Goal: Task Accomplishment & Management: Use online tool/utility

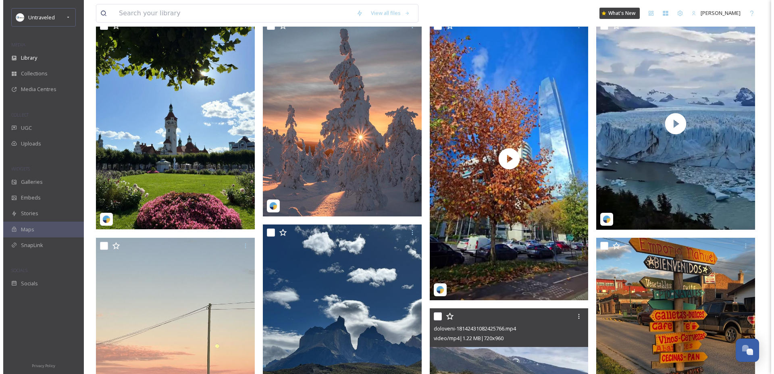
scroll to position [181, 0]
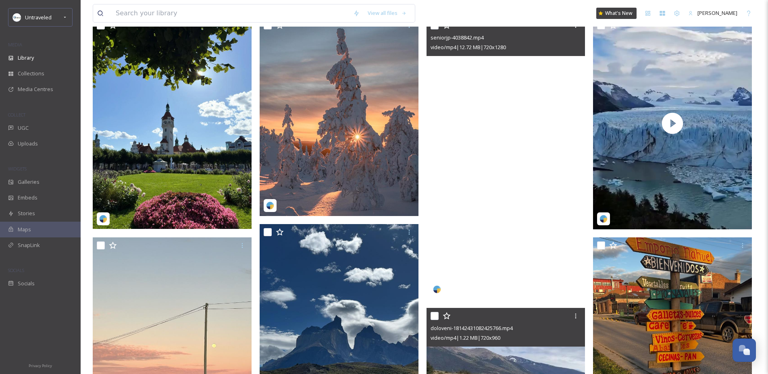
click at [535, 123] on video "seniorjp-4038842.mp4" at bounding box center [505, 158] width 159 height 282
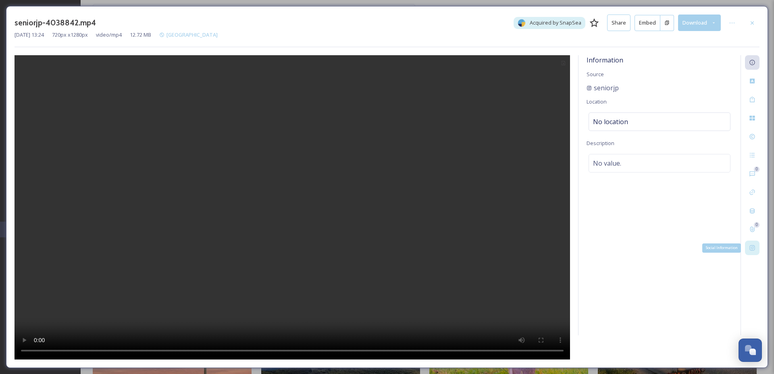
click at [750, 251] on div "Social Information" at bounding box center [752, 248] width 15 height 15
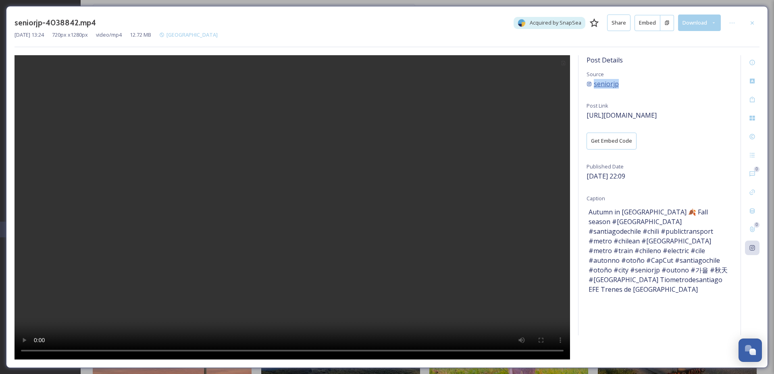
copy div "seniorjp"
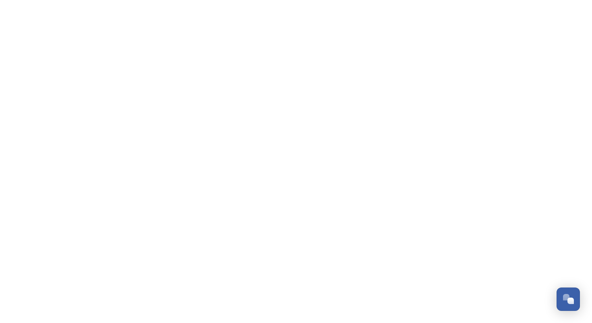
scroll to position [1222, 0]
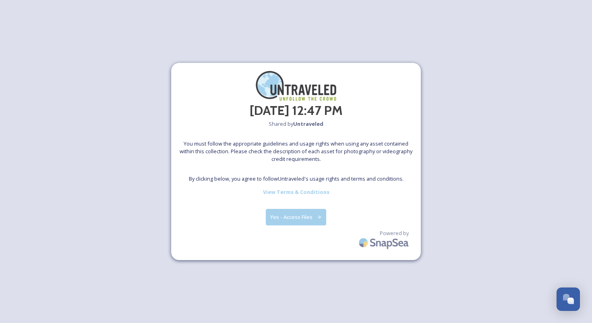
click at [291, 216] on button "Yes - Access Files" at bounding box center [296, 217] width 60 height 17
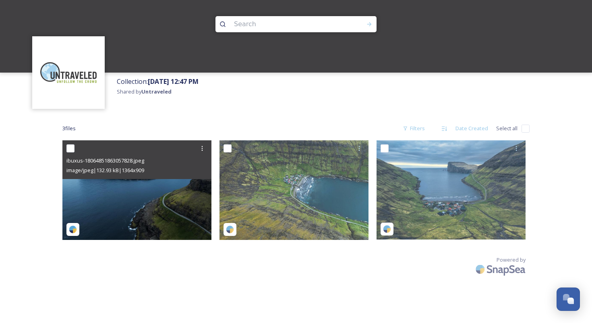
click at [131, 199] on img at bounding box center [136, 189] width 149 height 99
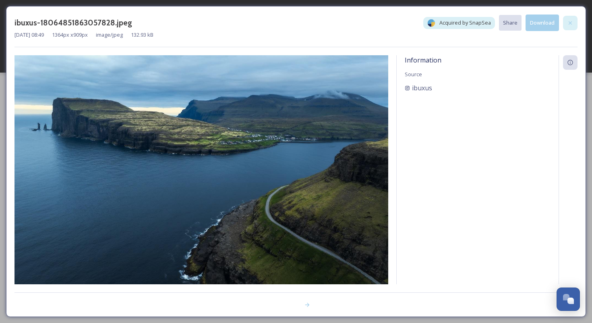
click at [571, 23] on icon at bounding box center [570, 23] width 6 height 6
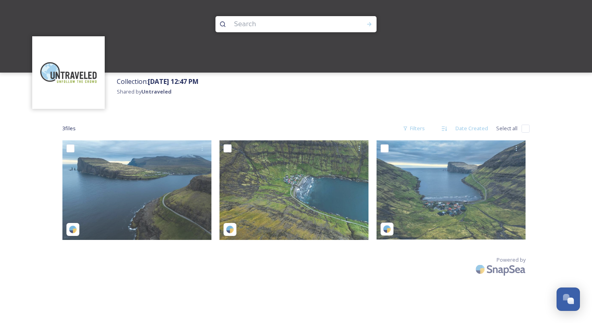
click at [206, 115] on div "3 file s Filters Date Created Select all Powered by" at bounding box center [296, 199] width 484 height 174
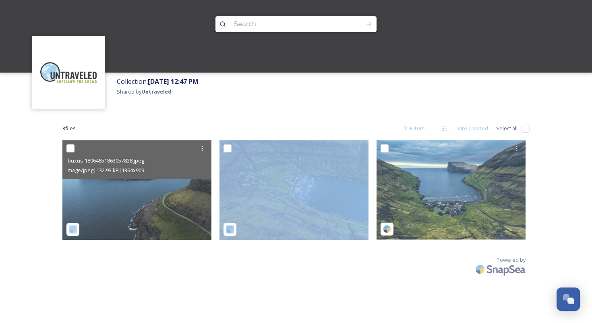
drag, startPoint x: 333, startPoint y: 168, endPoint x: 189, endPoint y: 135, distance: 148.0
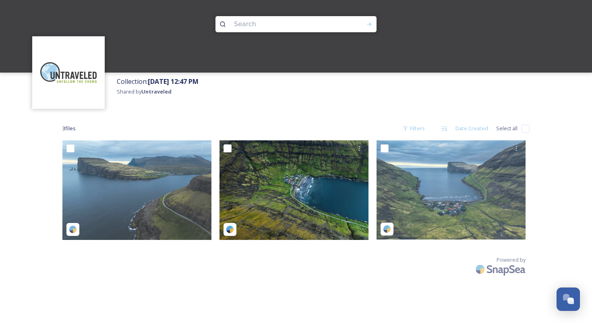
drag, startPoint x: 274, startPoint y: 101, endPoint x: 268, endPoint y: 104, distance: 6.5
click at [274, 101] on div "Collection: September 26th, 12:47 PM Shared by Untraveled" at bounding box center [353, 93] width 480 height 40
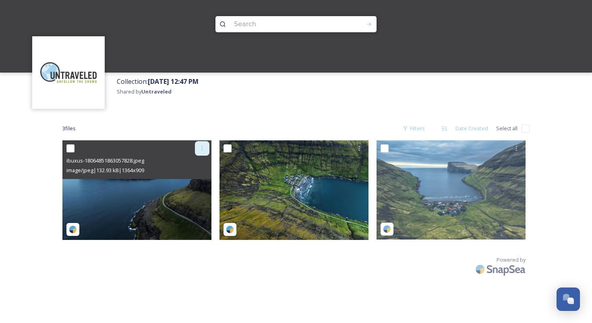
click at [201, 147] on icon at bounding box center [202, 148] width 6 height 6
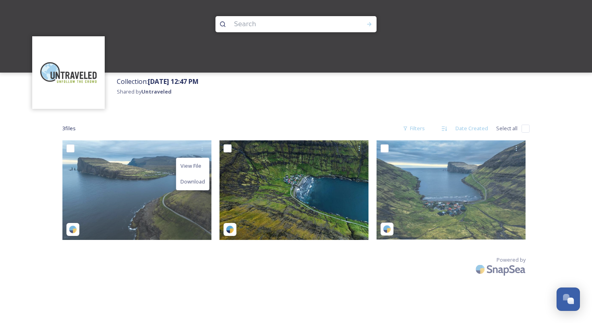
click at [260, 123] on div "3 file s Filters Date Created Select all" at bounding box center [296, 129] width 468 height 16
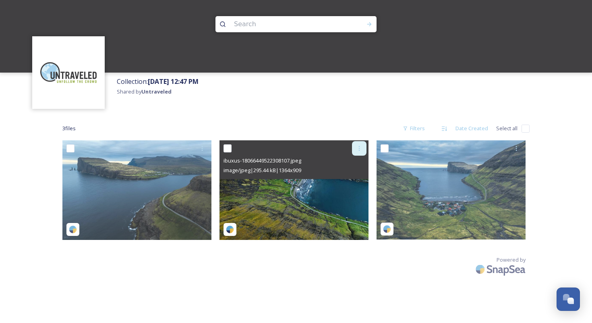
click at [364, 144] on div at bounding box center [359, 148] width 15 height 15
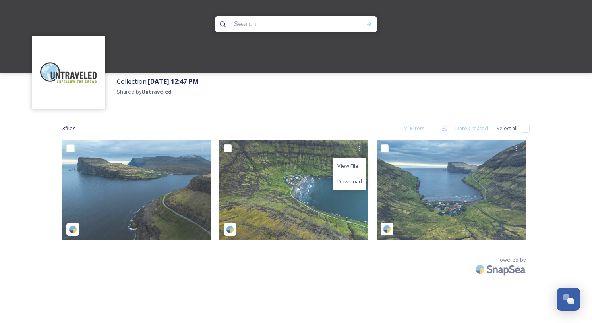
click at [361, 127] on div "3 file s Filters Date Created Select all" at bounding box center [296, 129] width 468 height 16
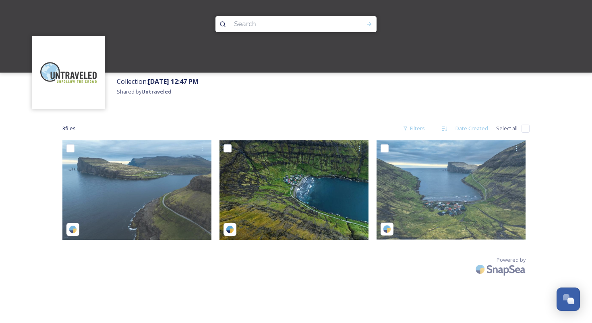
click at [273, 212] on img at bounding box center [294, 189] width 149 height 99
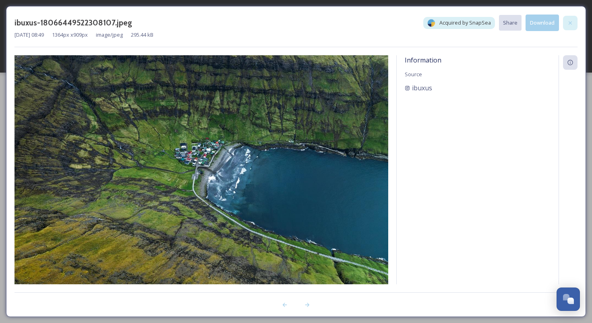
click at [564, 20] on div at bounding box center [570, 23] width 15 height 15
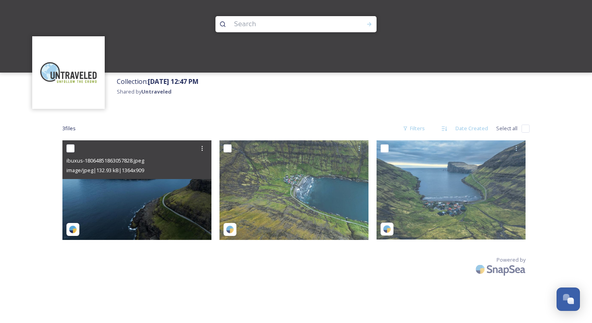
click at [118, 212] on img at bounding box center [136, 189] width 149 height 99
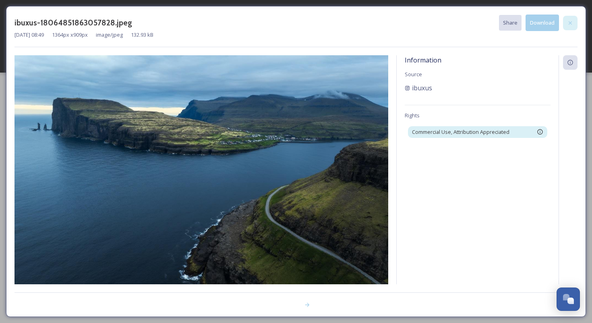
click at [573, 23] on icon at bounding box center [570, 23] width 6 height 6
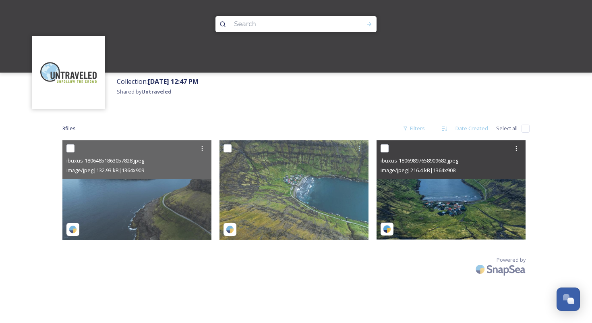
click at [439, 212] on img at bounding box center [451, 189] width 149 height 99
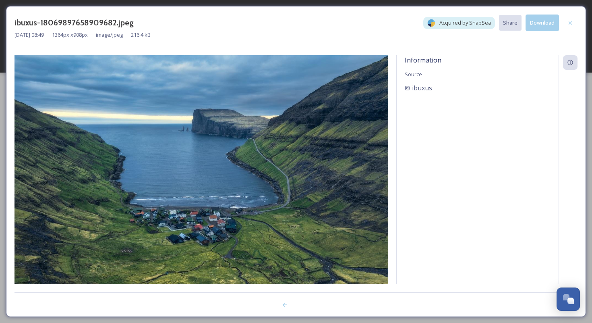
click at [297, 6] on div "ibuxus-18069897658909682.jpeg Acquired by SnapSea Share Download Apr 24 2025 08…" at bounding box center [296, 161] width 580 height 311
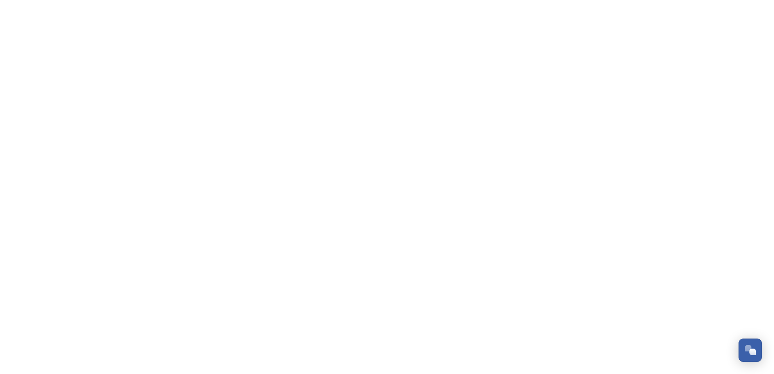
scroll to position [1223, 0]
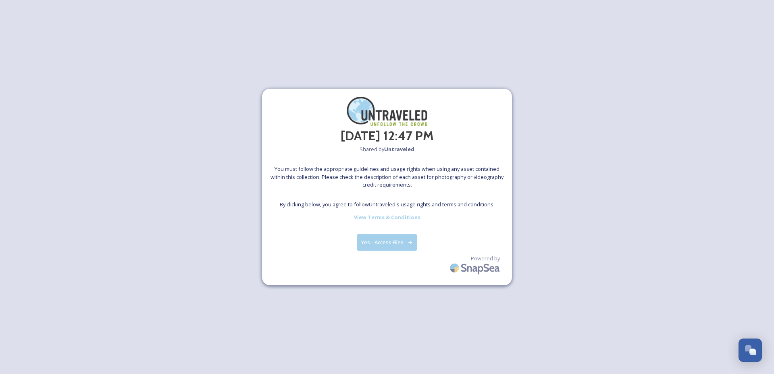
click at [391, 234] on button "Yes - Access Files" at bounding box center [387, 242] width 60 height 17
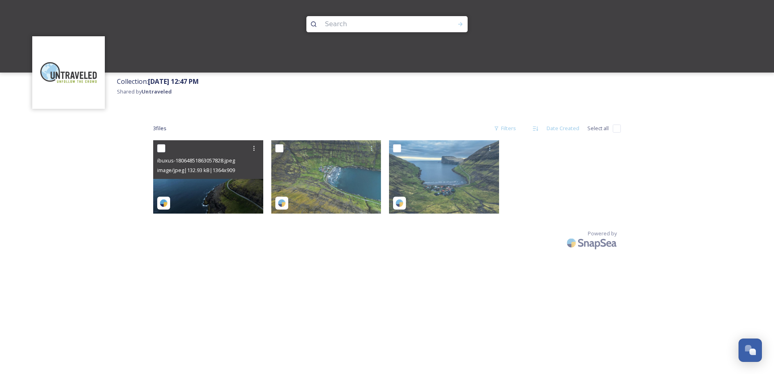
click at [158, 148] on input "checkbox" at bounding box center [161, 148] width 8 height 8
checkbox input "true"
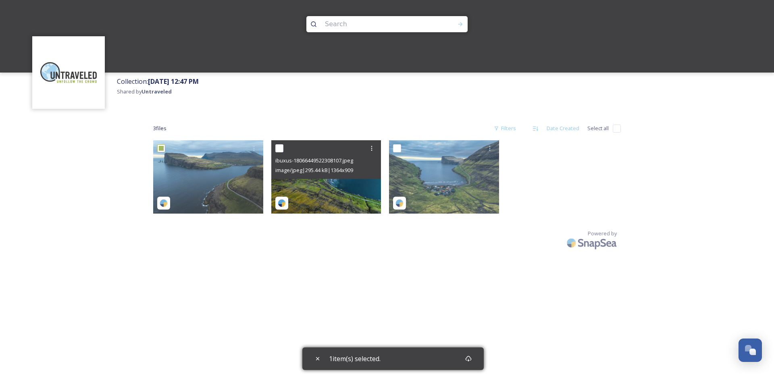
click at [282, 149] on input "checkbox" at bounding box center [279, 148] width 8 height 8
checkbox input "true"
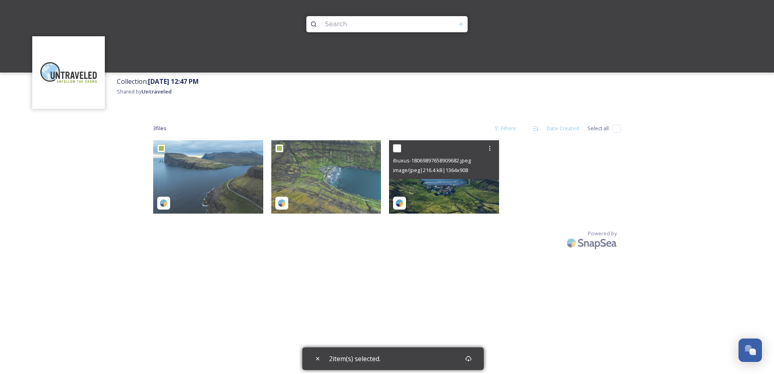
click at [401, 149] on div at bounding box center [445, 148] width 104 height 15
click at [396, 148] on input "checkbox" at bounding box center [397, 148] width 8 height 8
checkbox input "true"
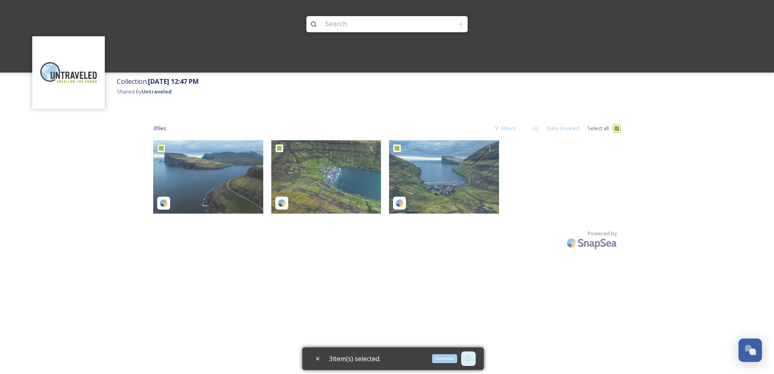
click at [476, 361] on div "Download" at bounding box center [468, 358] width 15 height 15
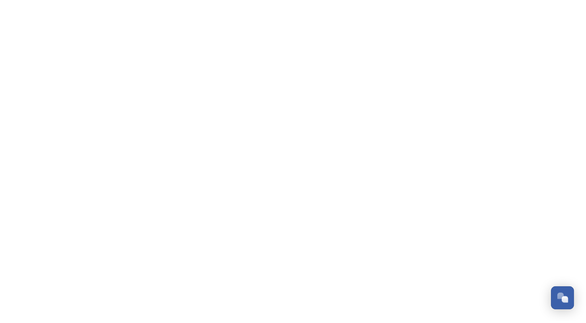
scroll to position [1222, 0]
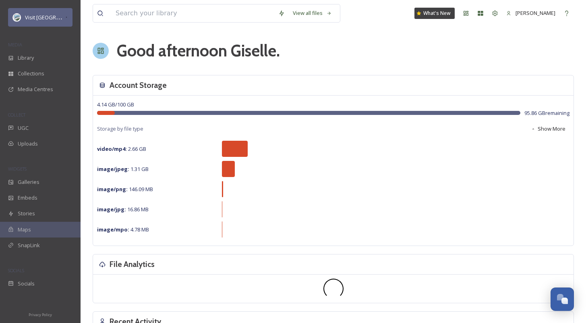
click at [58, 12] on div "Visit USA Parks" at bounding box center [40, 17] width 64 height 19
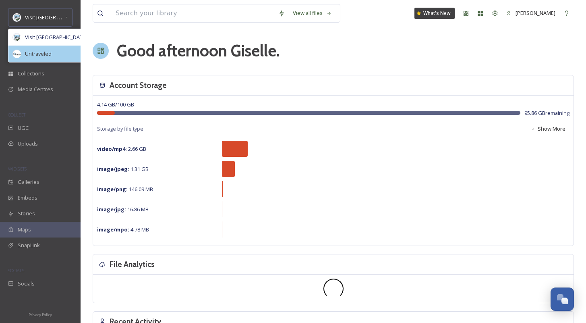
click at [49, 55] on span "Untraveled" at bounding box center [38, 54] width 27 height 8
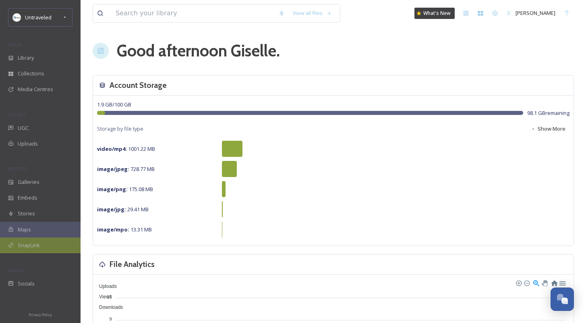
click at [42, 243] on div "SnapLink" at bounding box center [40, 245] width 81 height 16
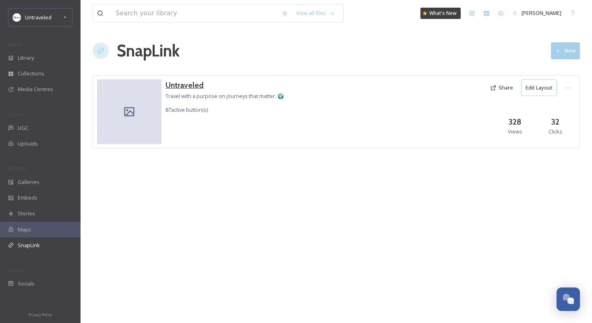
click at [190, 81] on h3 "Untraveled" at bounding box center [225, 85] width 118 height 12
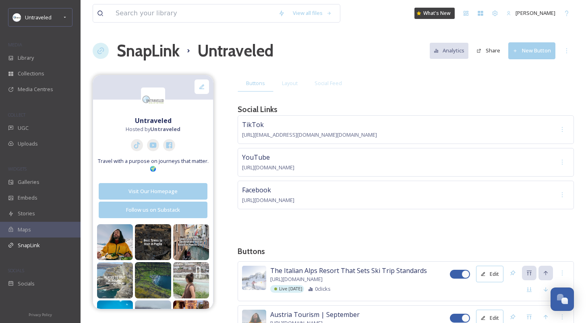
click at [542, 49] on button "New Button" at bounding box center [532, 50] width 47 height 17
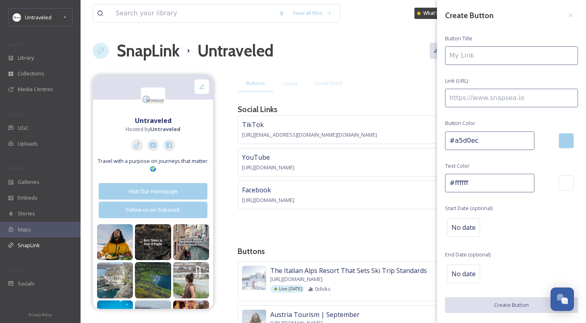
click at [494, 60] on input at bounding box center [511, 55] width 133 height 19
type input "Faroe Islands | October"
click at [477, 98] on input at bounding box center [511, 98] width 133 height 19
paste input "https://untraveled.com/faroe-islands-your-next-nordic-adventure/"
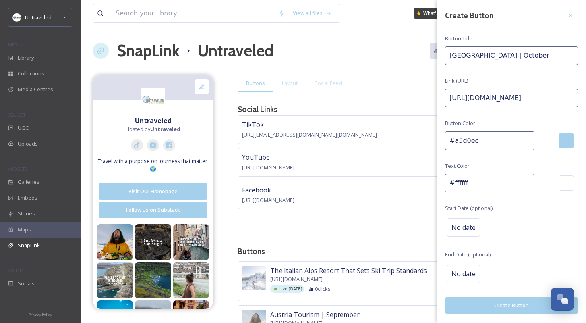
scroll to position [0, 67]
type input "https://untraveled.com/faroe-islands-your-next-nordic-adventure/"
click at [479, 229] on div "No date" at bounding box center [463, 227] width 33 height 19
click at [479, 229] on input "text" at bounding box center [487, 227] width 80 height 18
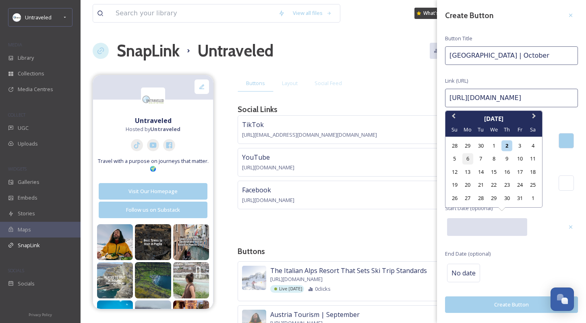
click at [469, 160] on div "6" at bounding box center [468, 158] width 11 height 11
type input "10/06/2025"
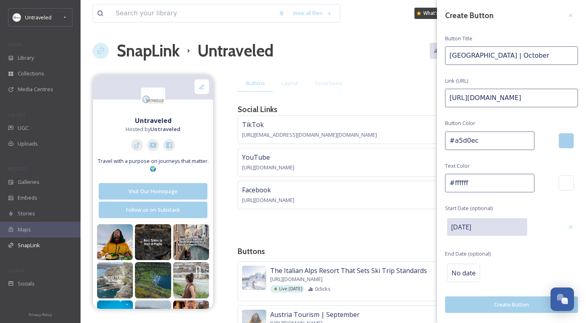
click at [522, 306] on button "Create Button" at bounding box center [511, 304] width 133 height 17
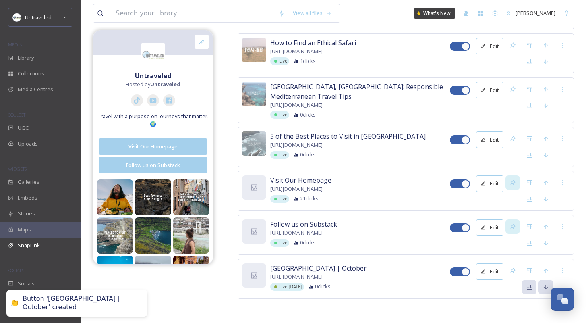
scroll to position [3924, 0]
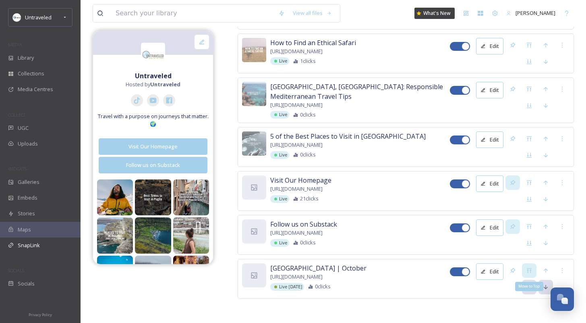
click at [532, 269] on icon at bounding box center [529, 270] width 6 height 6
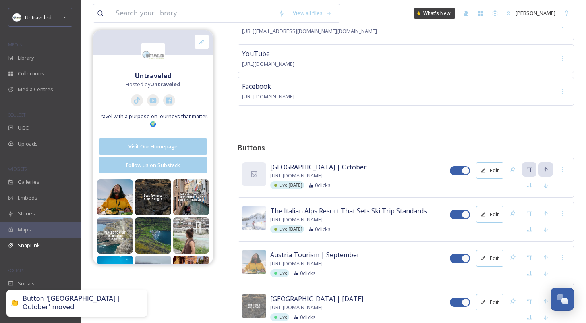
scroll to position [105, 0]
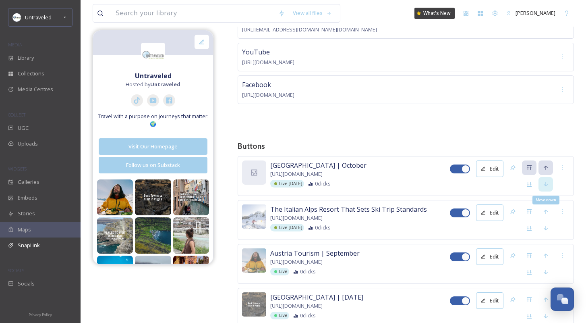
click at [543, 186] on div "Move down" at bounding box center [546, 184] width 15 height 15
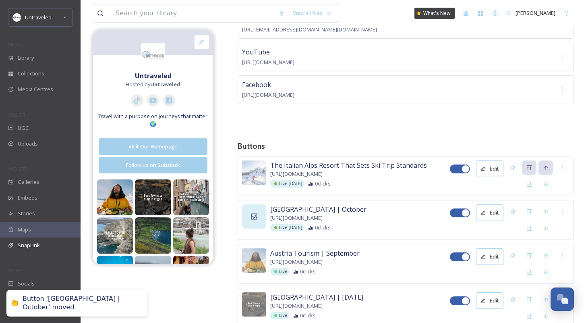
click at [260, 215] on div at bounding box center [254, 216] width 24 height 24
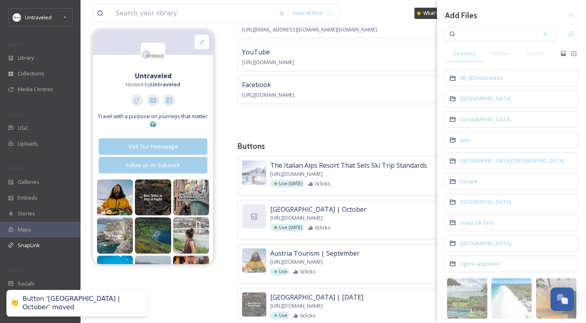
click at [506, 36] on input at bounding box center [495, 34] width 76 height 18
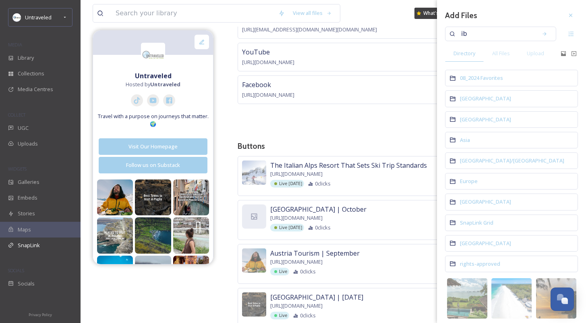
type input "ib"
type input "i"
click at [468, 183] on span "Europe" at bounding box center [469, 180] width 18 height 7
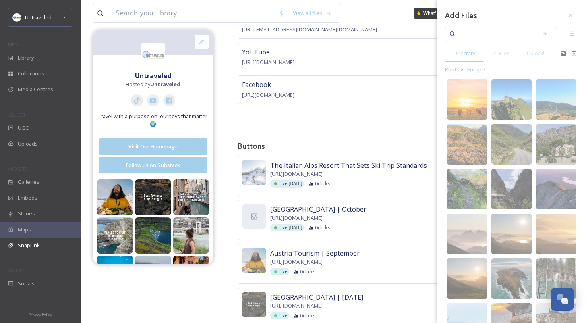
scroll to position [91, 0]
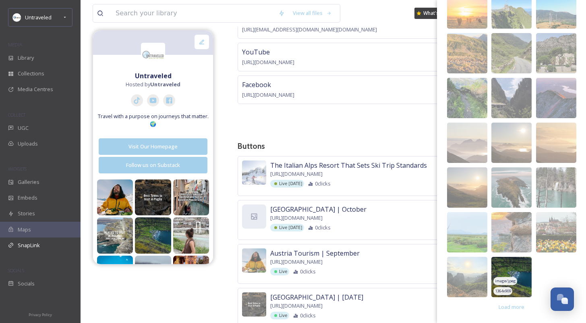
click at [497, 274] on img at bounding box center [512, 277] width 40 height 40
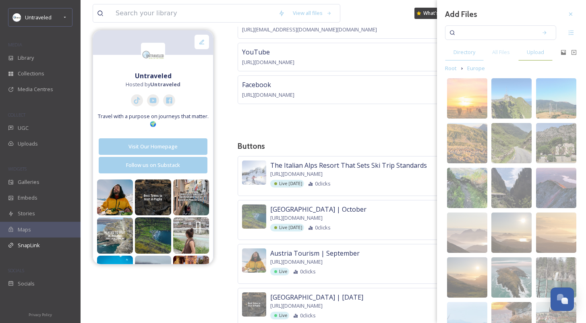
scroll to position [0, 0]
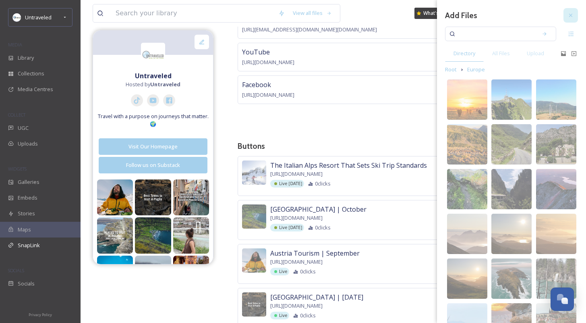
click at [564, 12] on div at bounding box center [571, 15] width 15 height 15
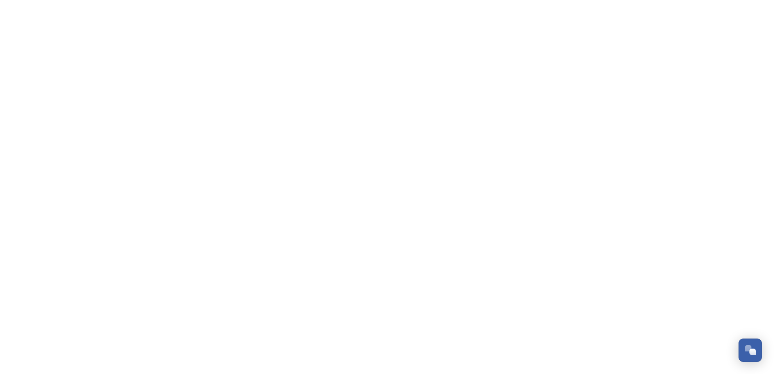
scroll to position [1223, 0]
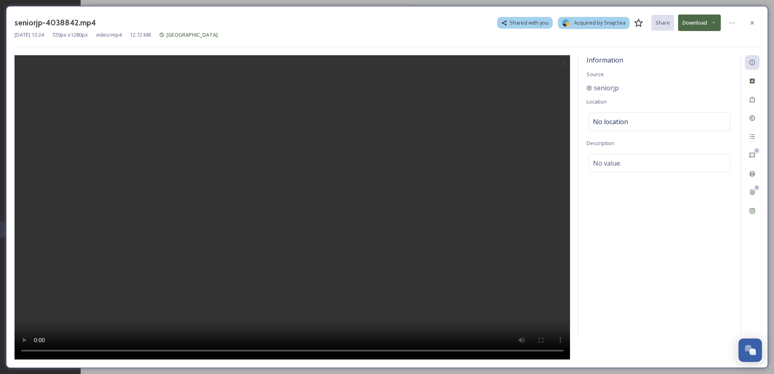
click at [692, 18] on button "Download" at bounding box center [699, 23] width 43 height 17
click at [703, 44] on span "Download Original (720 x 1280)" at bounding box center [678, 41] width 73 height 8
click at [754, 211] on icon at bounding box center [751, 210] width 5 height 5
